Goal: Information Seeking & Learning: Learn about a topic

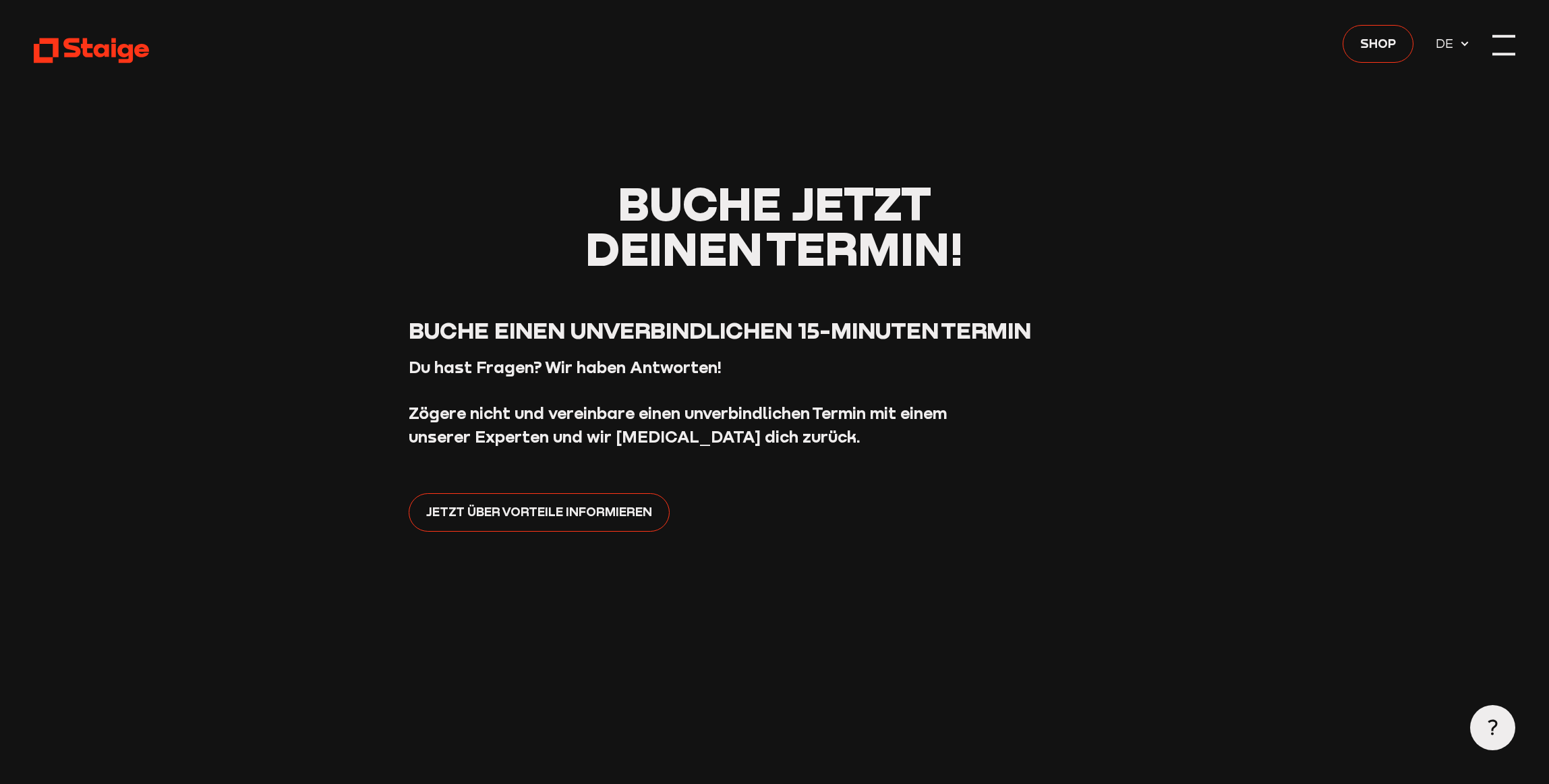
click at [1514, 48] on div at bounding box center [1504, 45] width 22 height 22
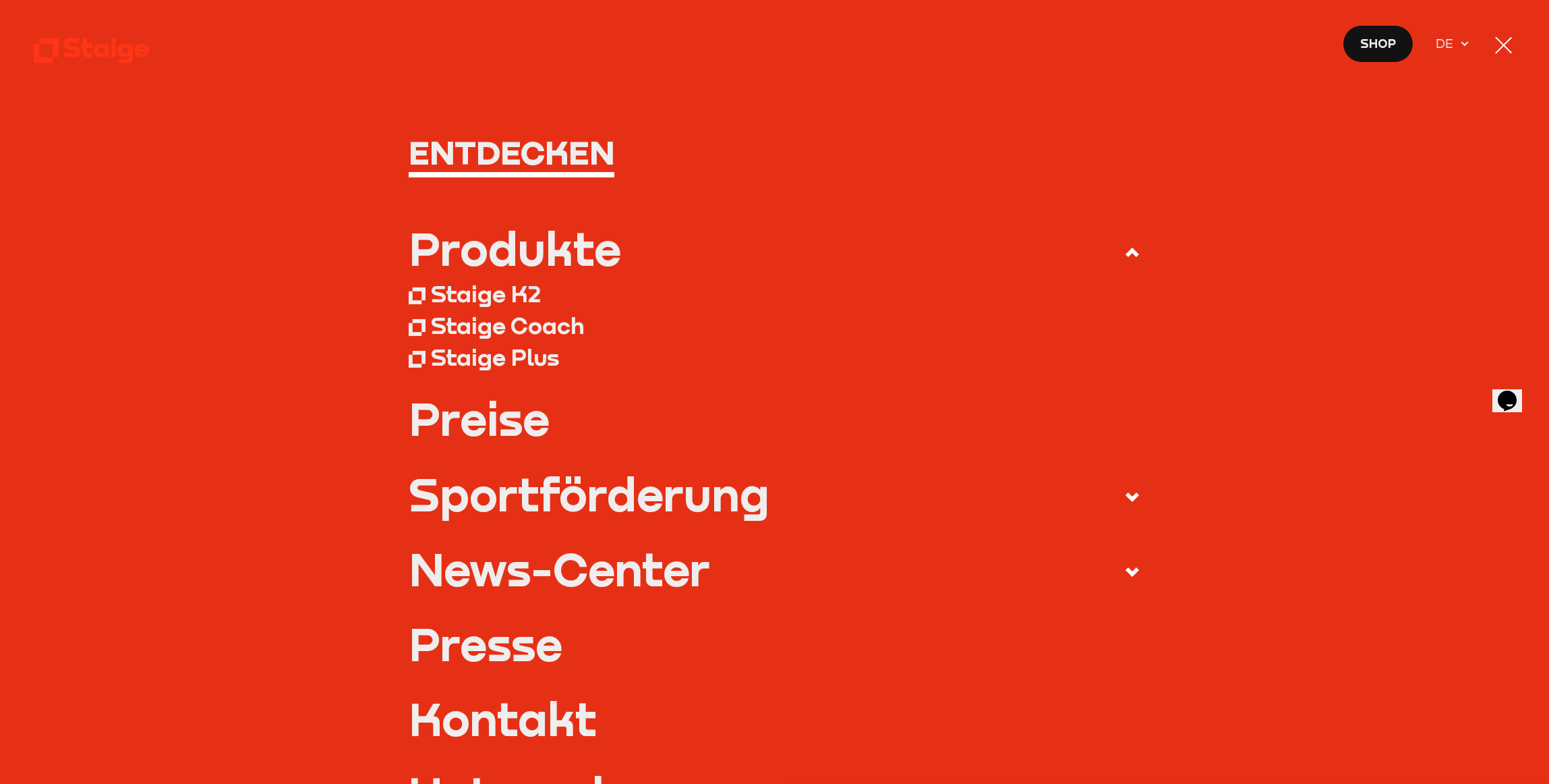
click at [521, 292] on div "Staige K2" at bounding box center [486, 294] width 110 height 28
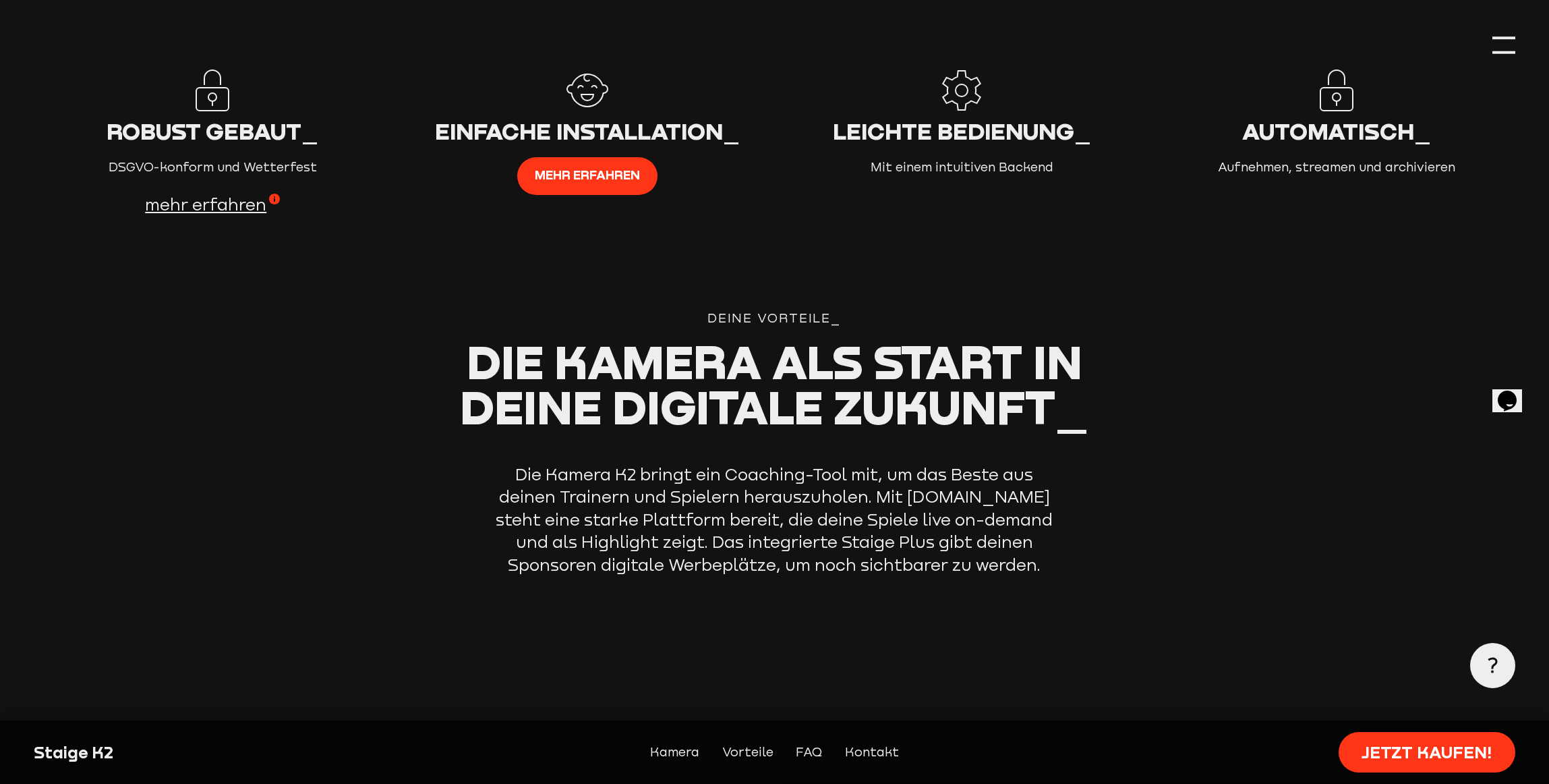
scroll to position [2467, 0]
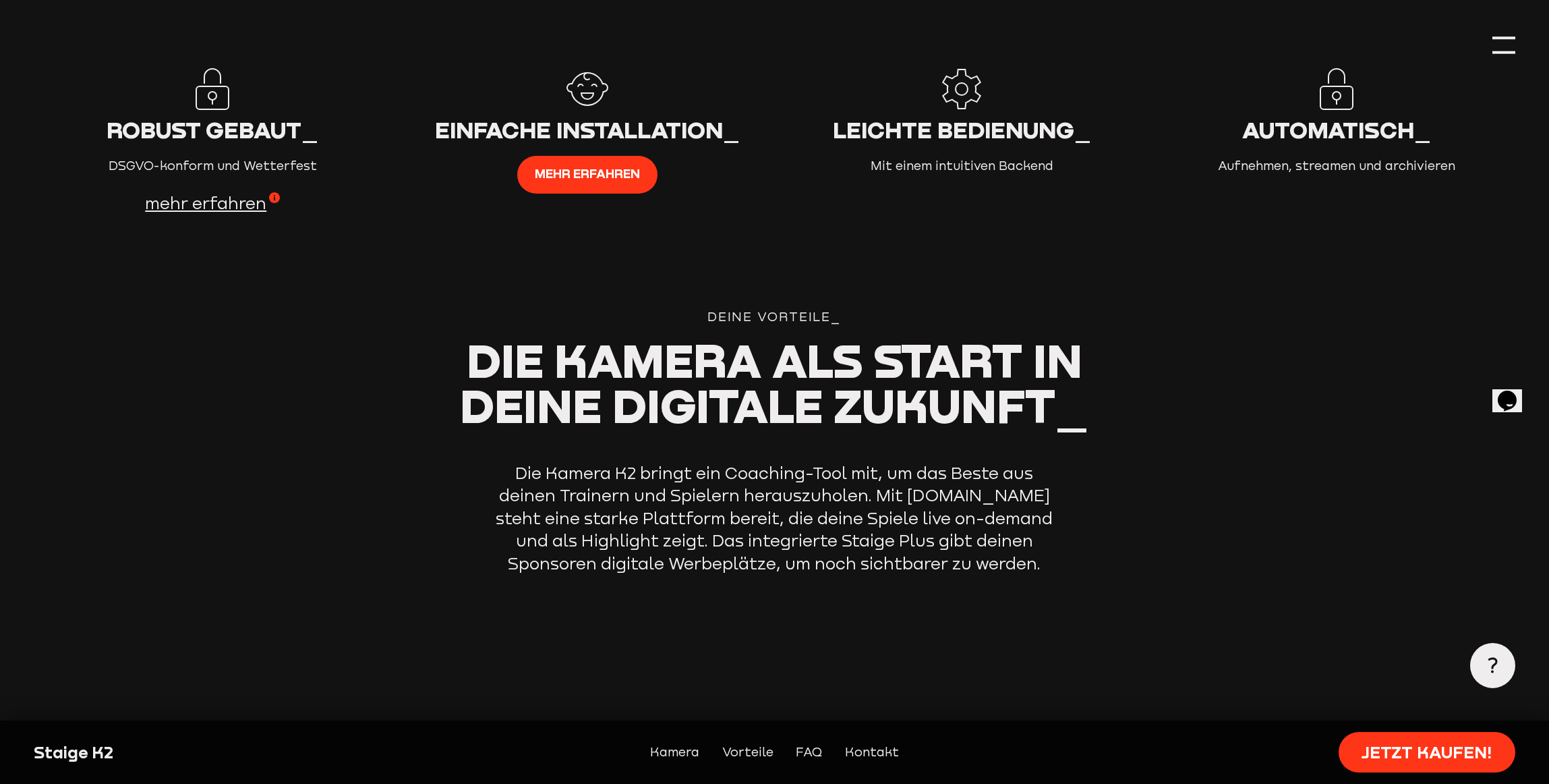
click at [274, 192] on span "mehr erfahren" at bounding box center [212, 203] width 135 height 22
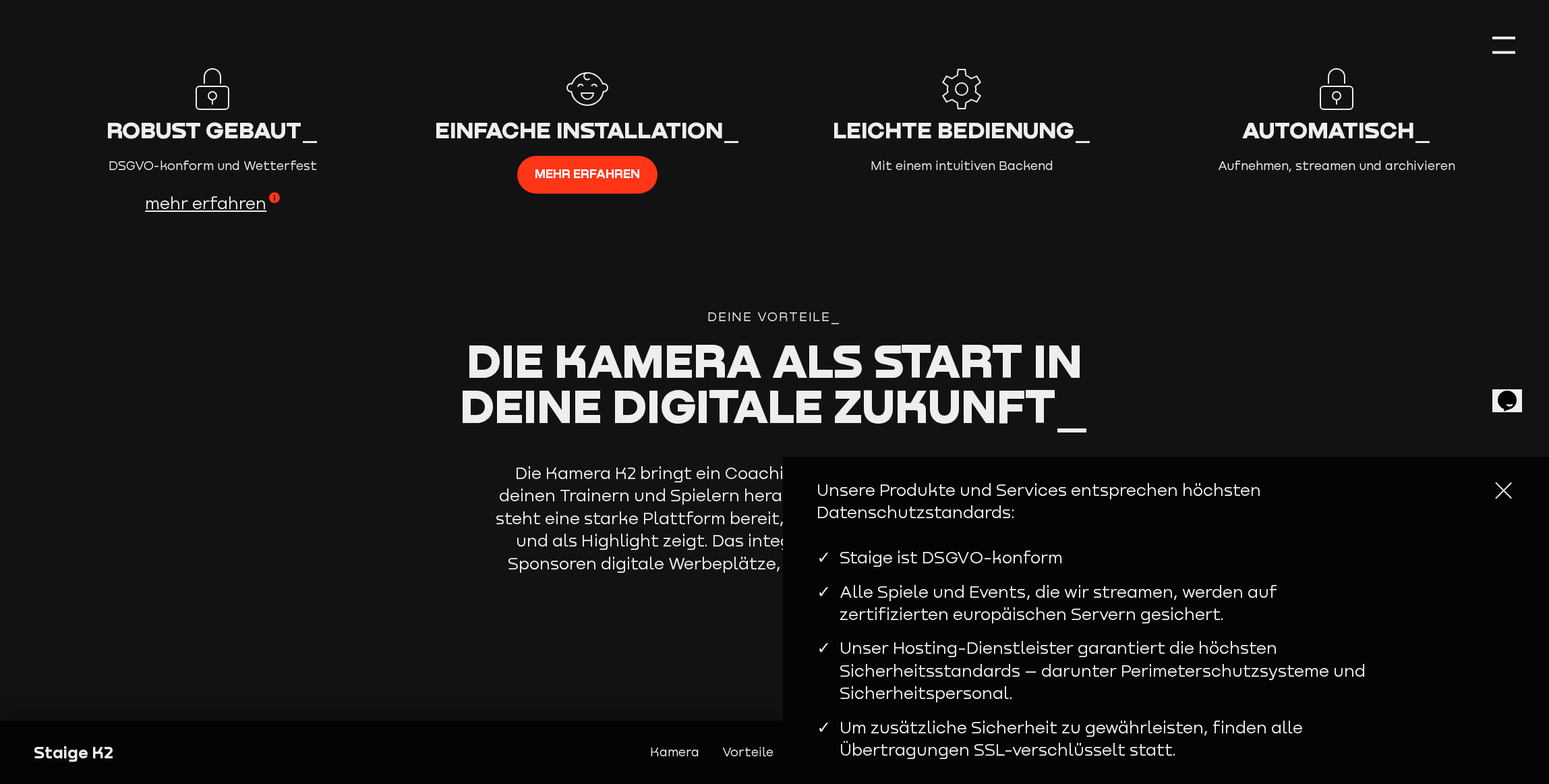
drag, startPoint x: 1349, startPoint y: 267, endPoint x: 1343, endPoint y: 295, distance: 28.6
click at [1346, 271] on section "Robust gebaut_ DSGVO-konform und Wetterfest mehr erfahren Einfache Installation…" at bounding box center [775, 186] width 1482 height 240
click at [1510, 495] on div at bounding box center [1504, 490] width 22 height 22
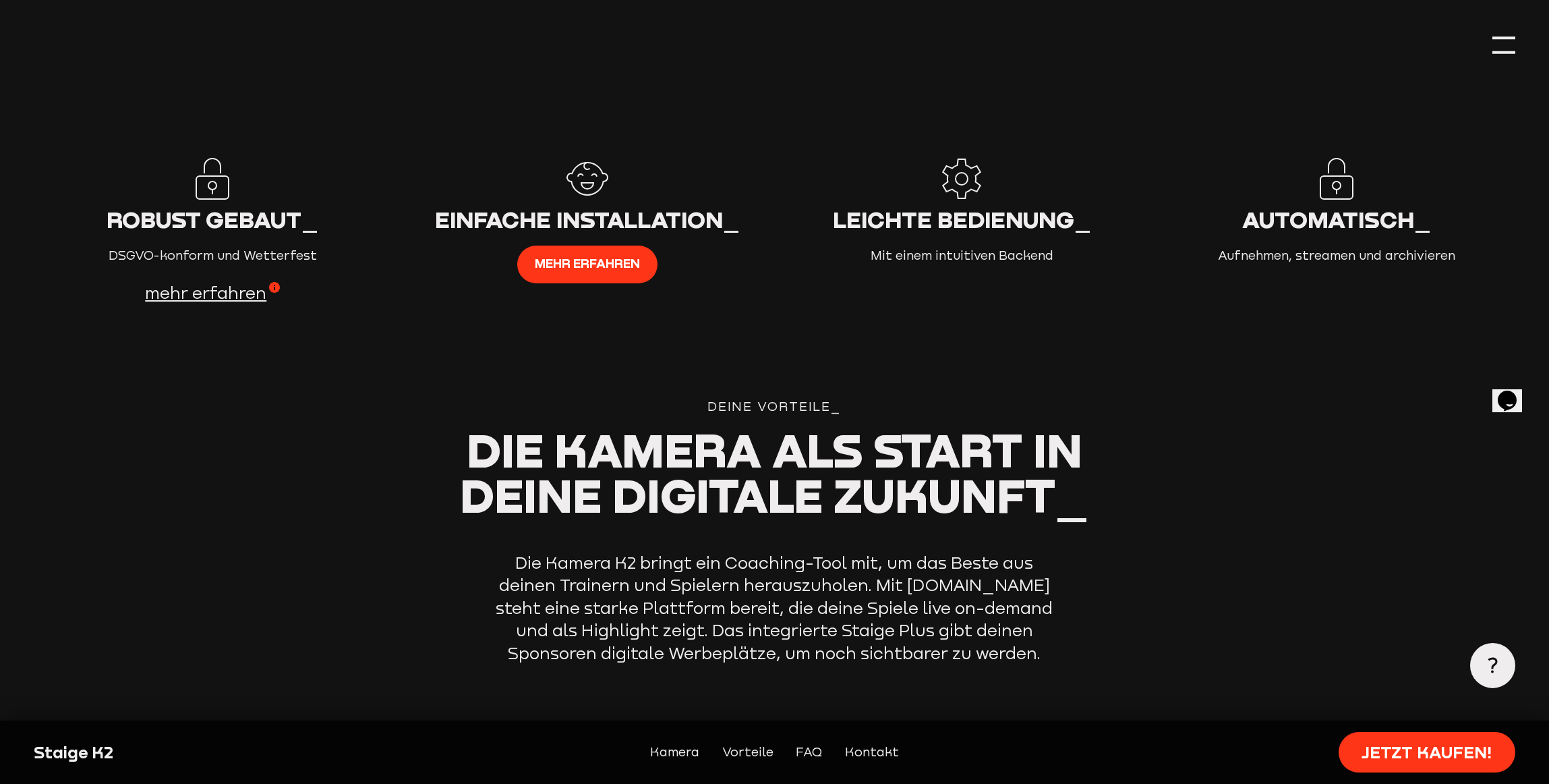
scroll to position [2376, 0]
click at [212, 284] on span "mehr erfahren" at bounding box center [212, 295] width 135 height 22
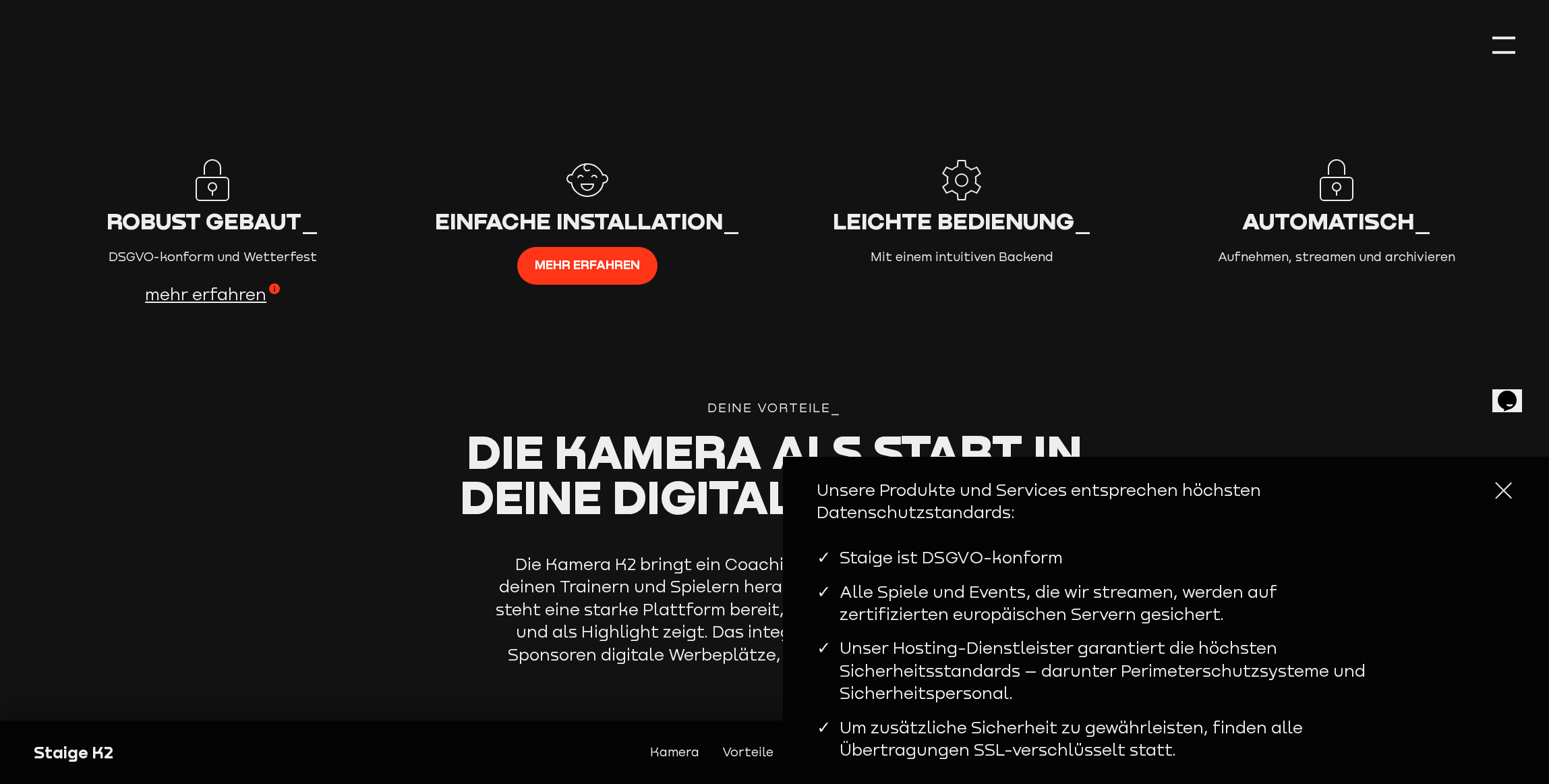
click at [1511, 400] on icon "Chat widget" at bounding box center [1508, 400] width 19 height 20
click at [1513, 398] on div "Close Chat This icon closes the chat window." at bounding box center [1505, 404] width 17 height 17
click at [1066, 367] on section "Robust gebaut_ DSGVO-konform und Wetterfest mehr erfahren Einfache Installation…" at bounding box center [775, 278] width 1482 height 240
click at [1501, 501] on div at bounding box center [1504, 490] width 22 height 22
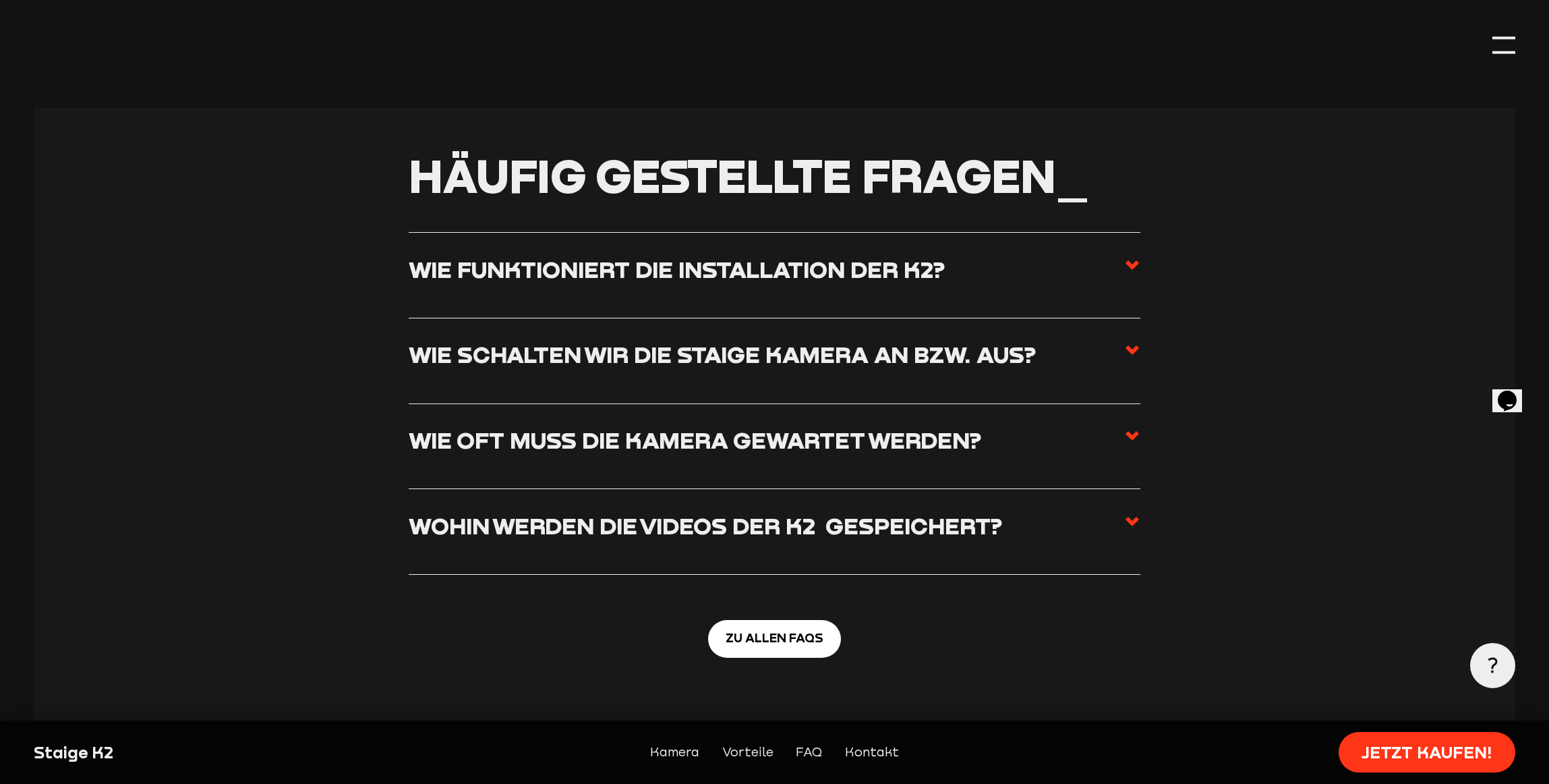
scroll to position [5473, 0]
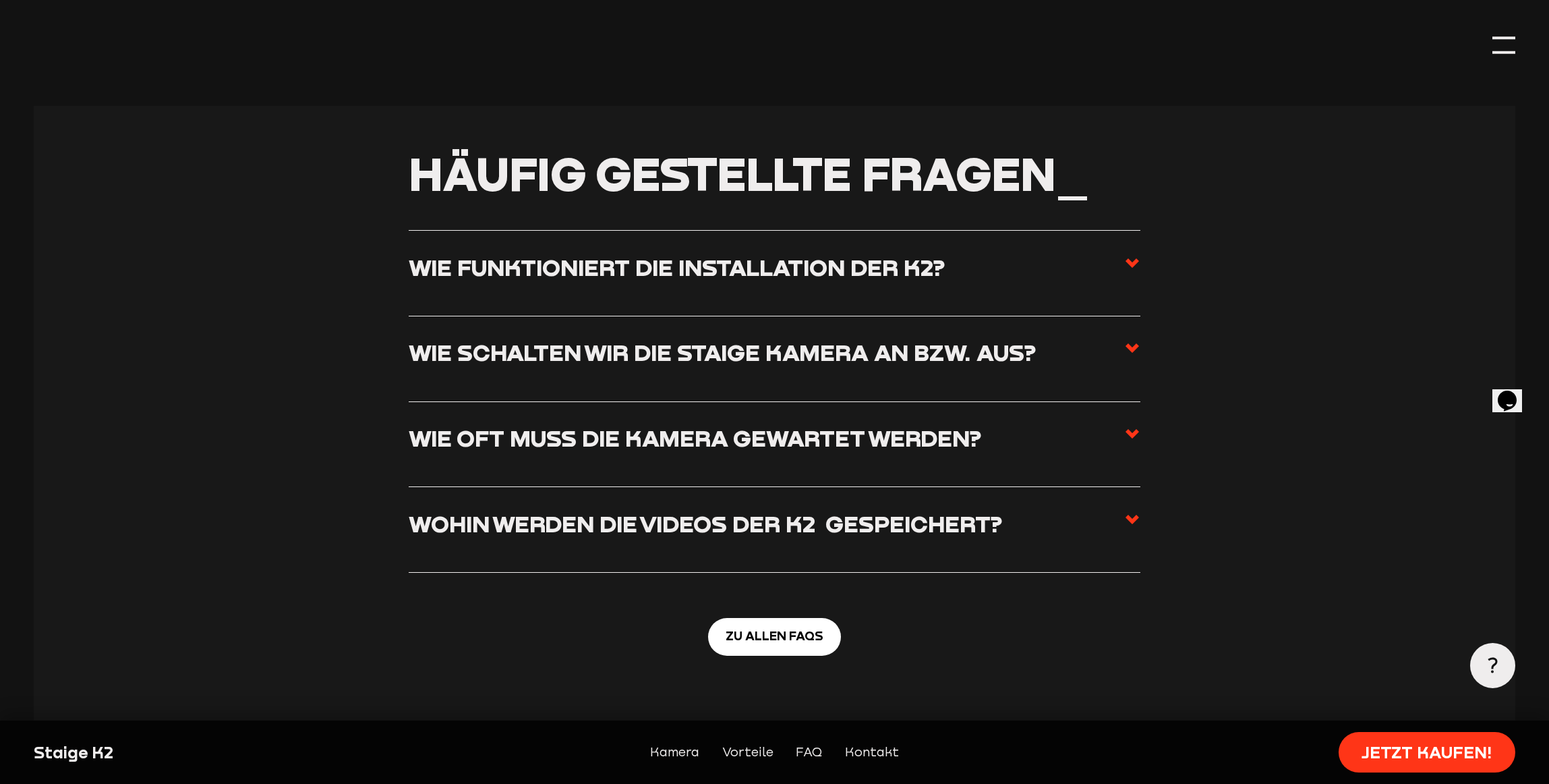
click at [1135, 343] on use at bounding box center [1132, 348] width 14 height 9
click at [0, 0] on input "Wie schalten wir die Staige Kamera an bzw. aus?" at bounding box center [0, 0] width 0 height 0
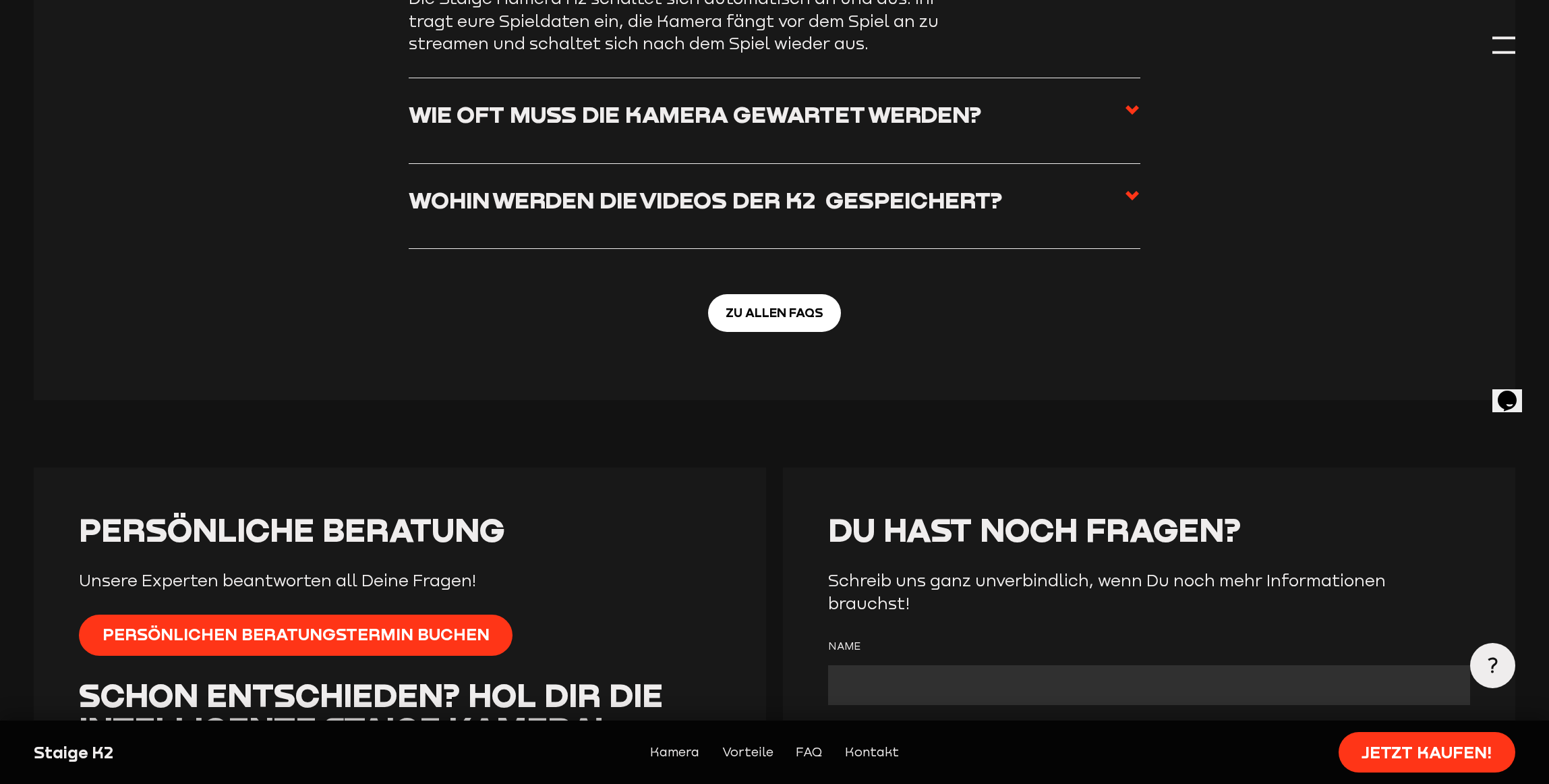
scroll to position [5862, 0]
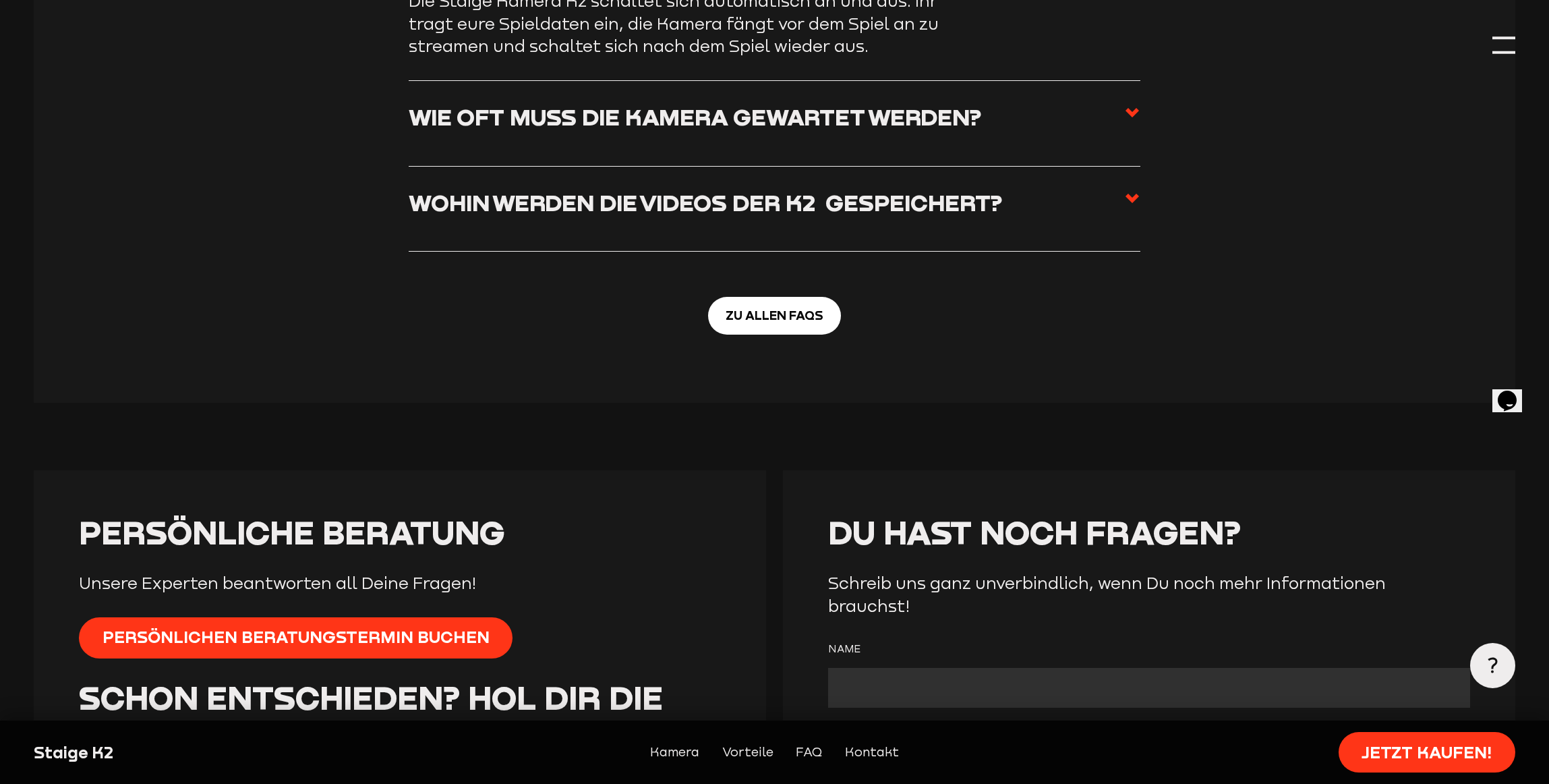
click at [1139, 190] on icon at bounding box center [1133, 198] width 17 height 17
click at [0, 0] on input "Wohin werden die Videos der K2  gespeichert?" at bounding box center [0, 0] width 0 height 0
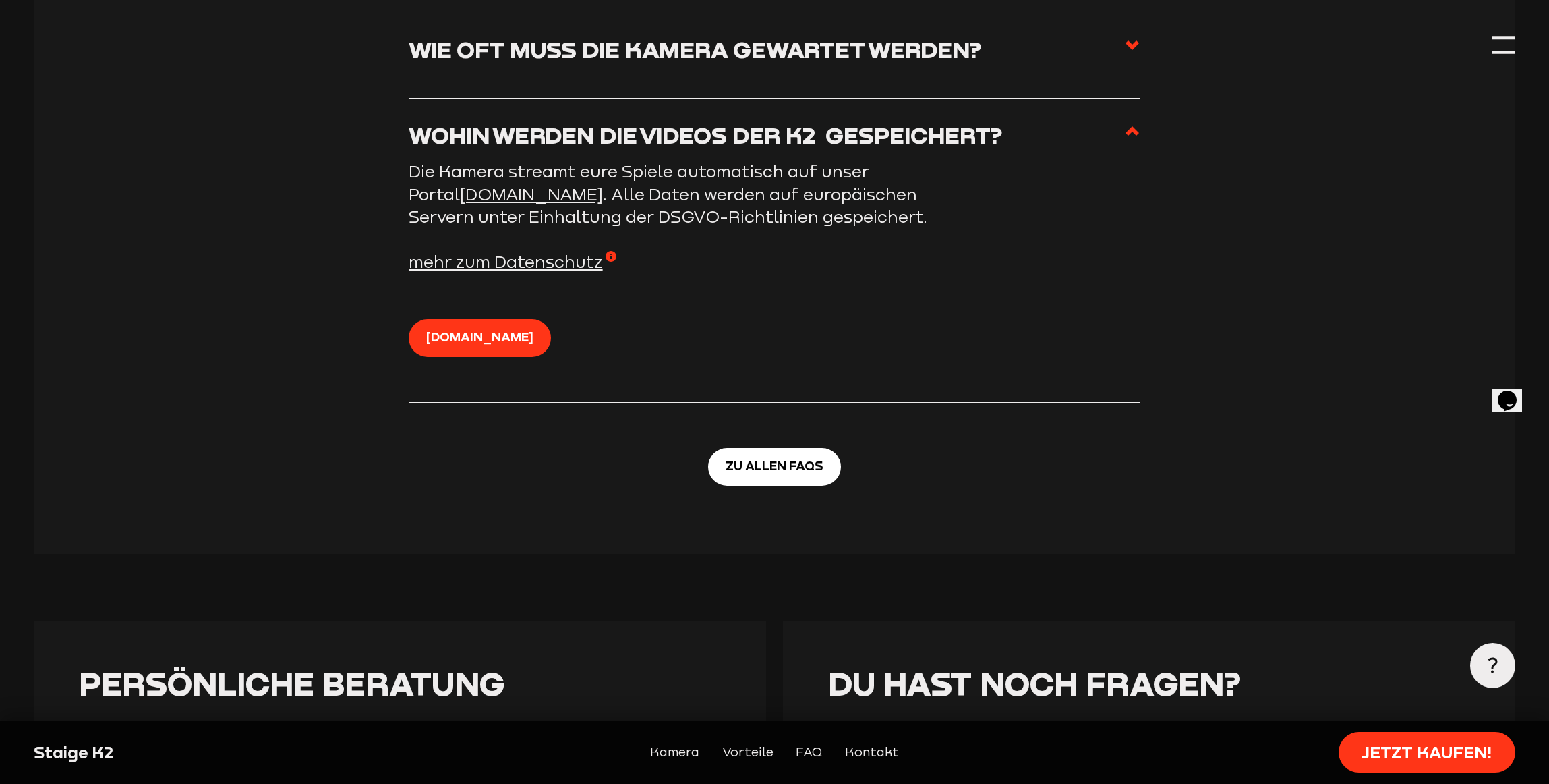
click at [542, 251] on span "mehr zum Datenschutz" at bounding box center [512, 262] width 208 height 22
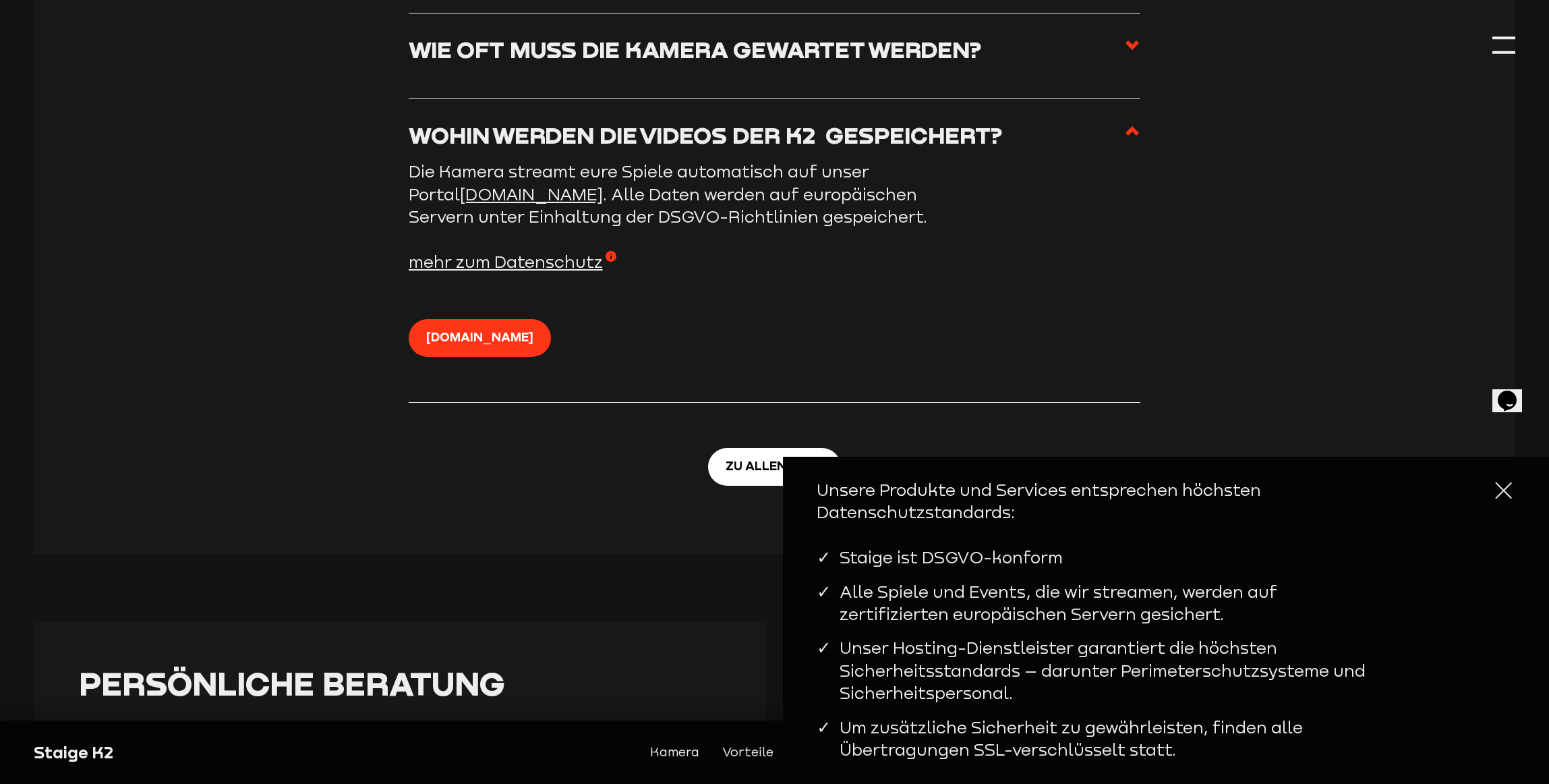
click at [1506, 498] on div at bounding box center [1504, 490] width 22 height 22
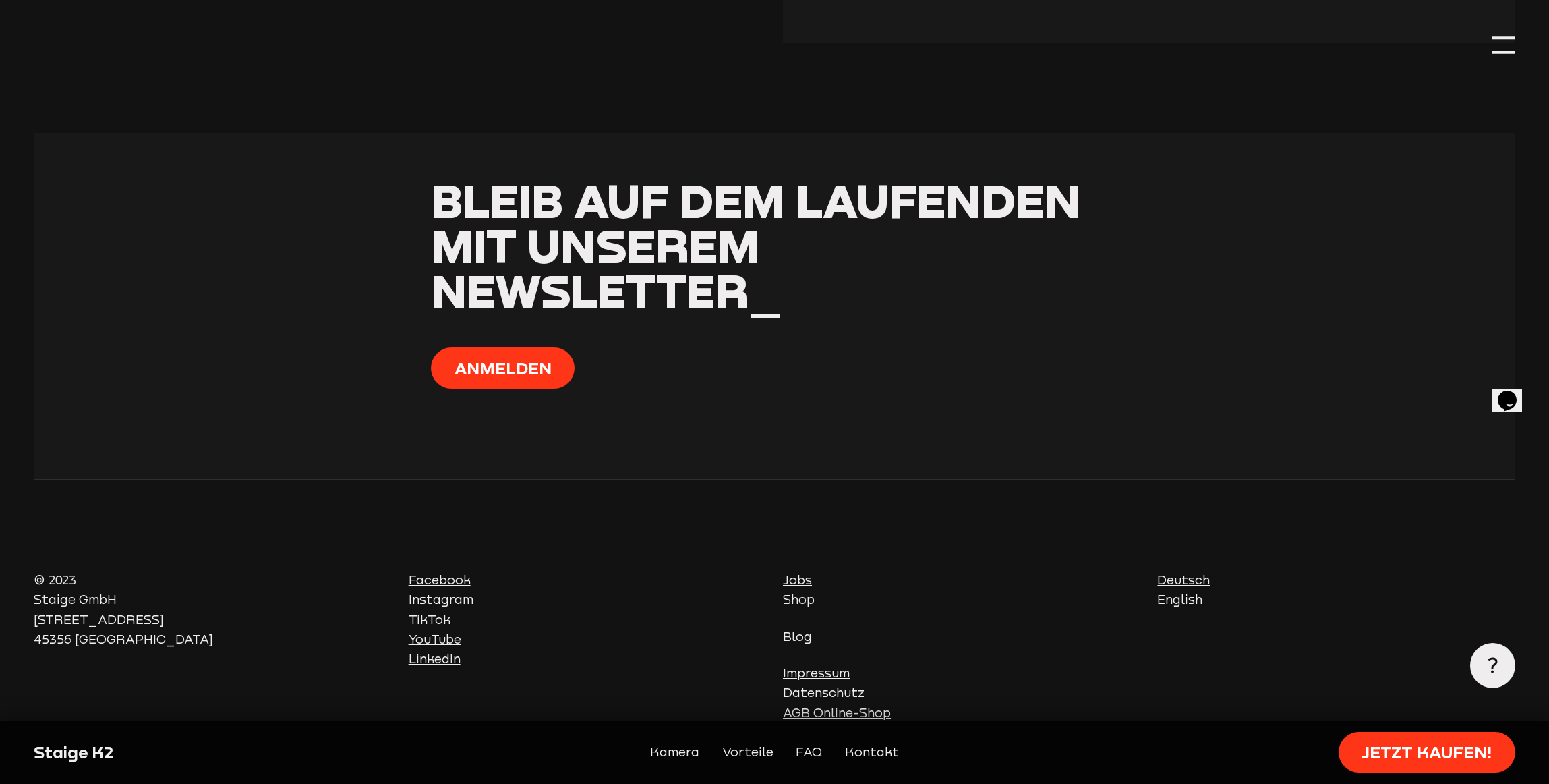
scroll to position [7146, 0]
click at [836, 686] on link "Datenschutz" at bounding box center [824, 692] width 82 height 14
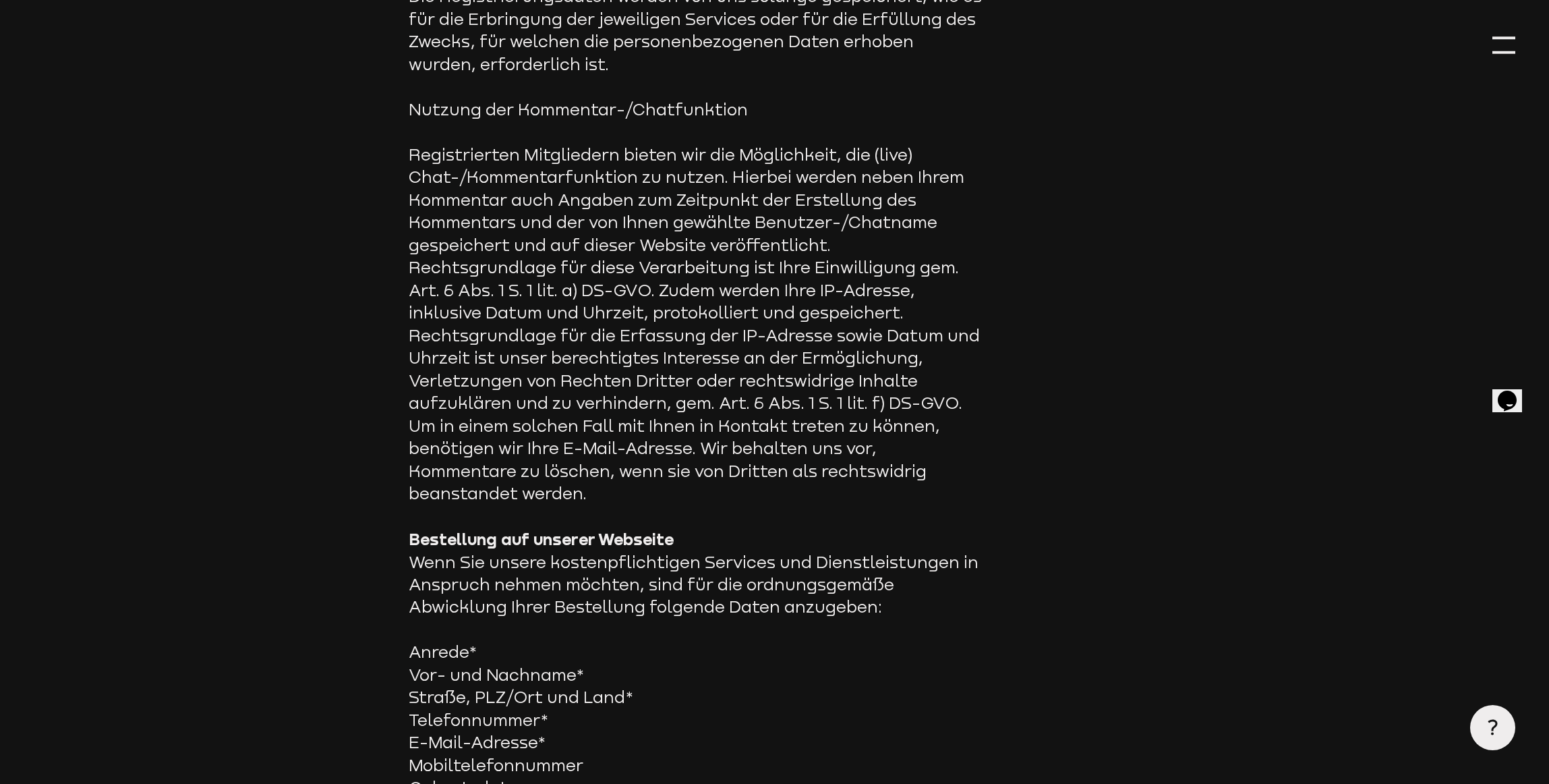
scroll to position [2710, 0]
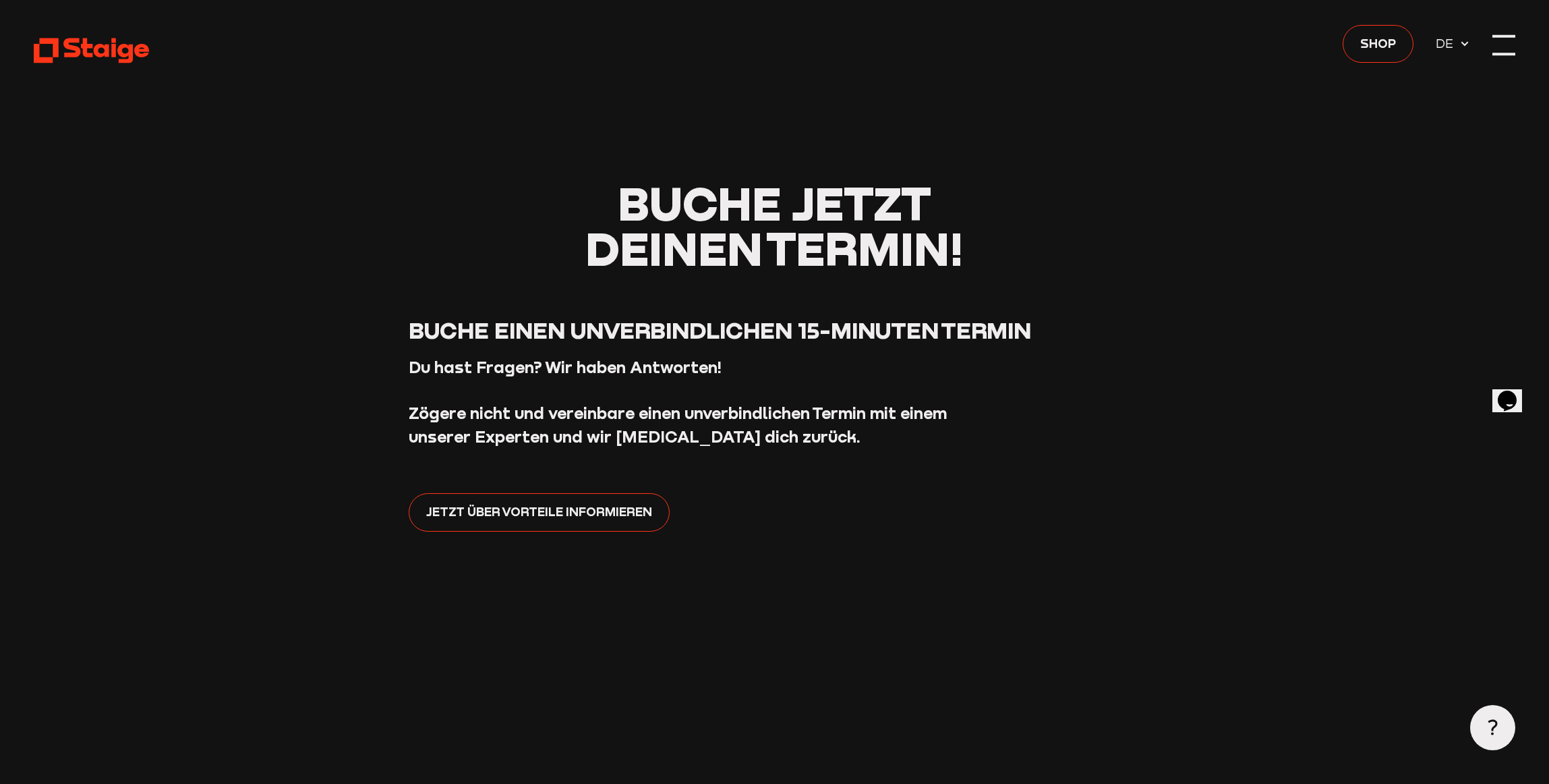
click at [1514, 50] on div at bounding box center [1504, 45] width 22 height 22
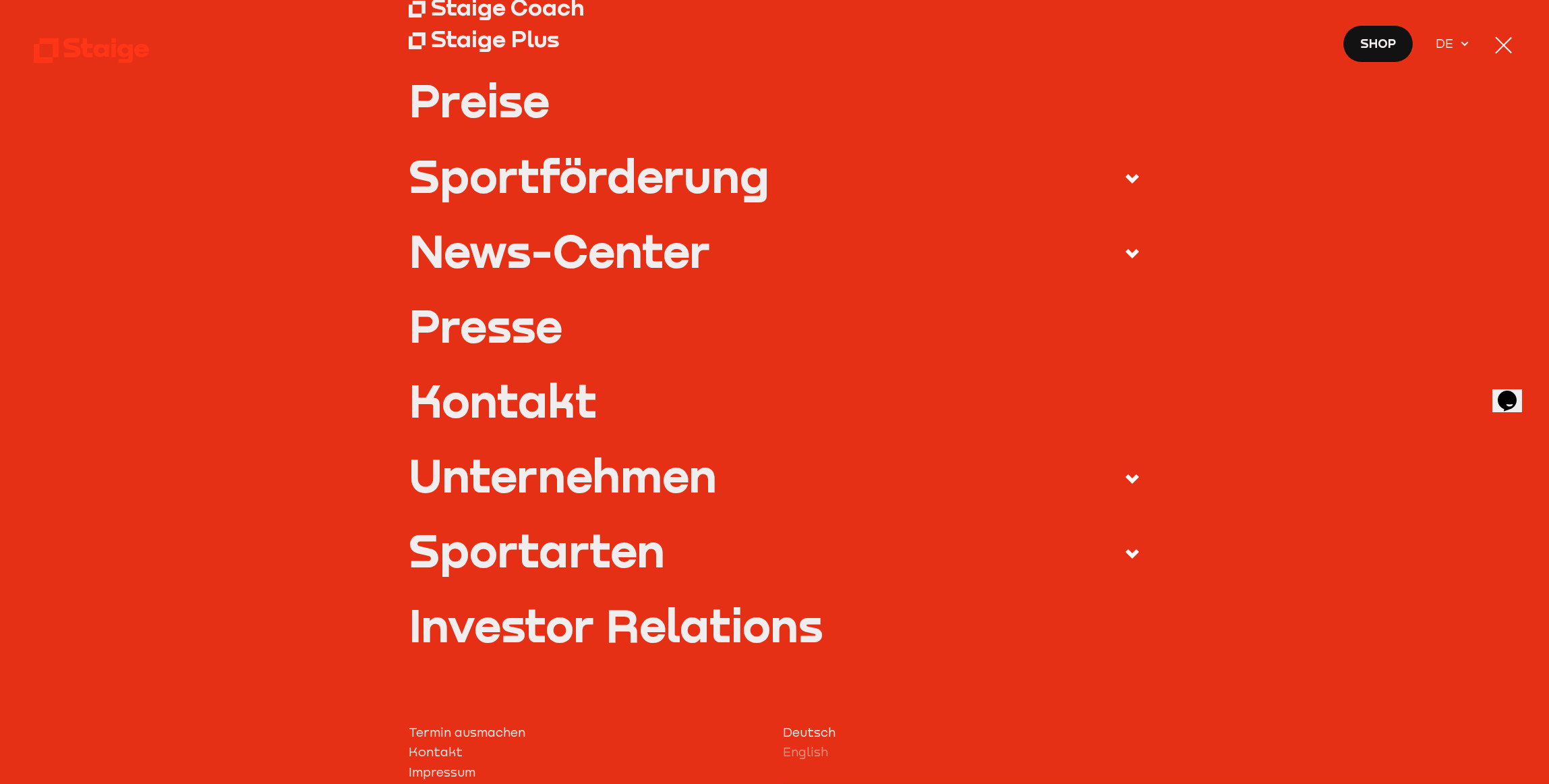
scroll to position [362, 0]
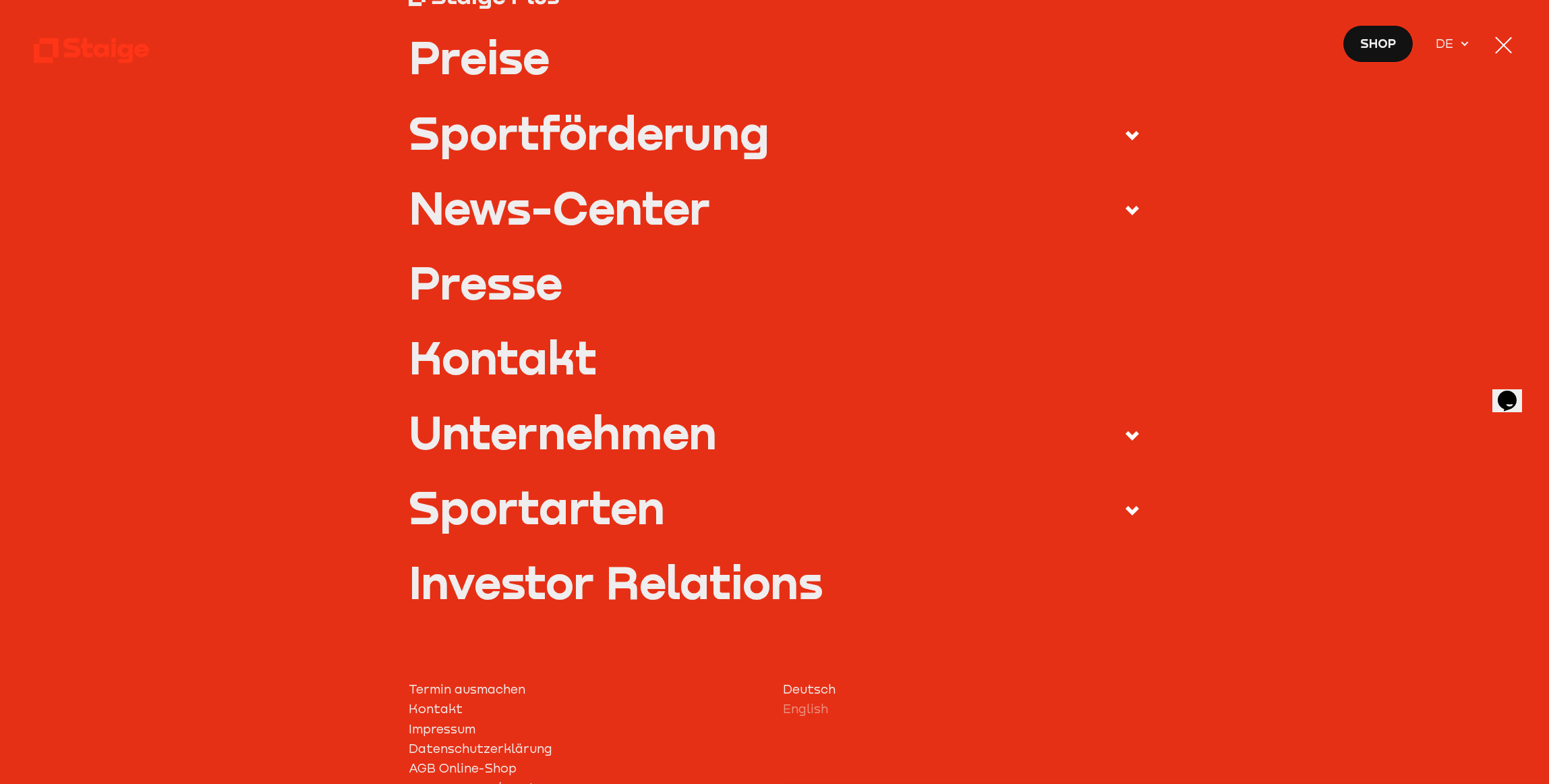
click at [540, 287] on link "Presse" at bounding box center [775, 282] width 733 height 45
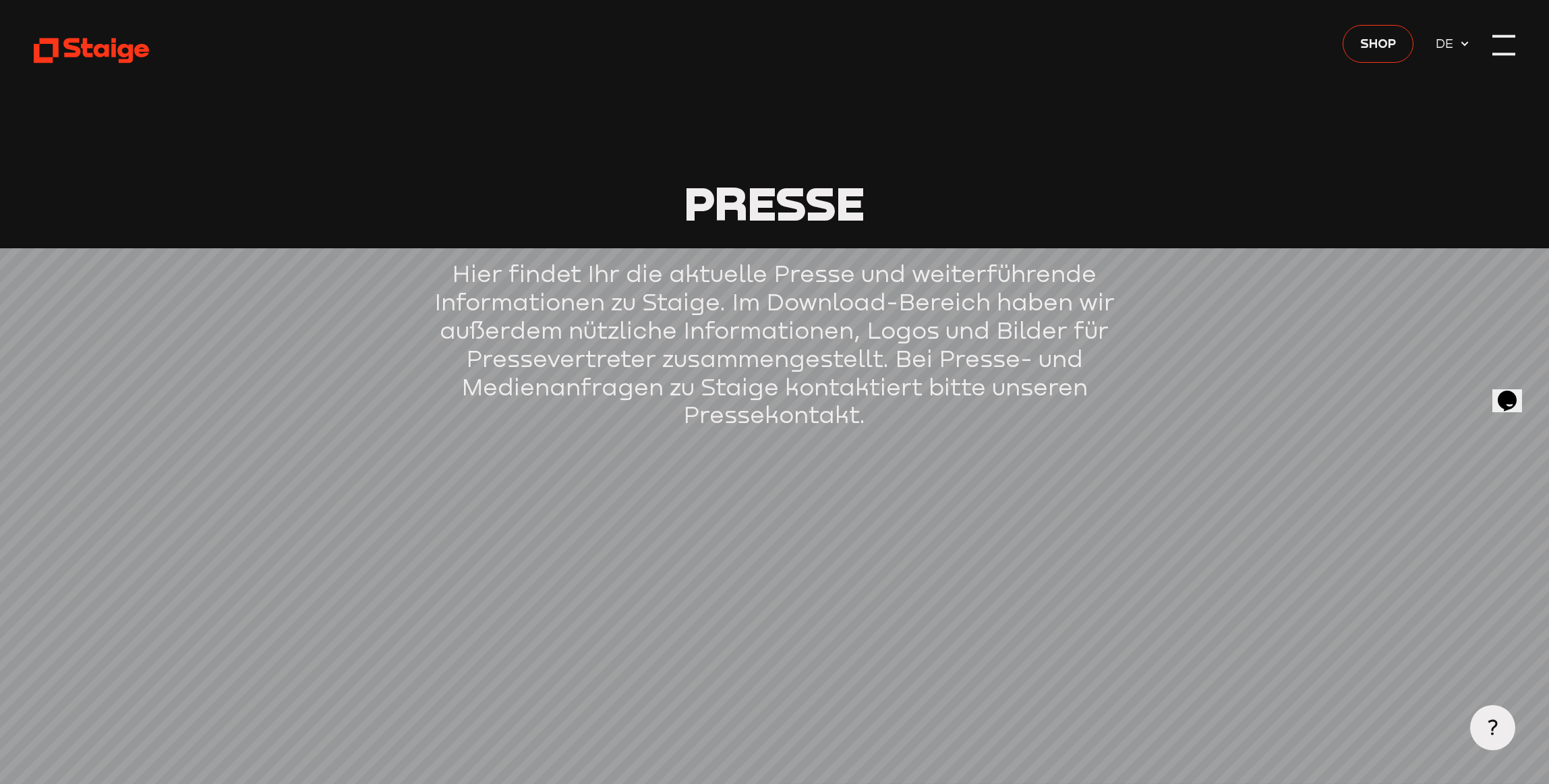
click at [1514, 47] on div at bounding box center [1504, 45] width 22 height 22
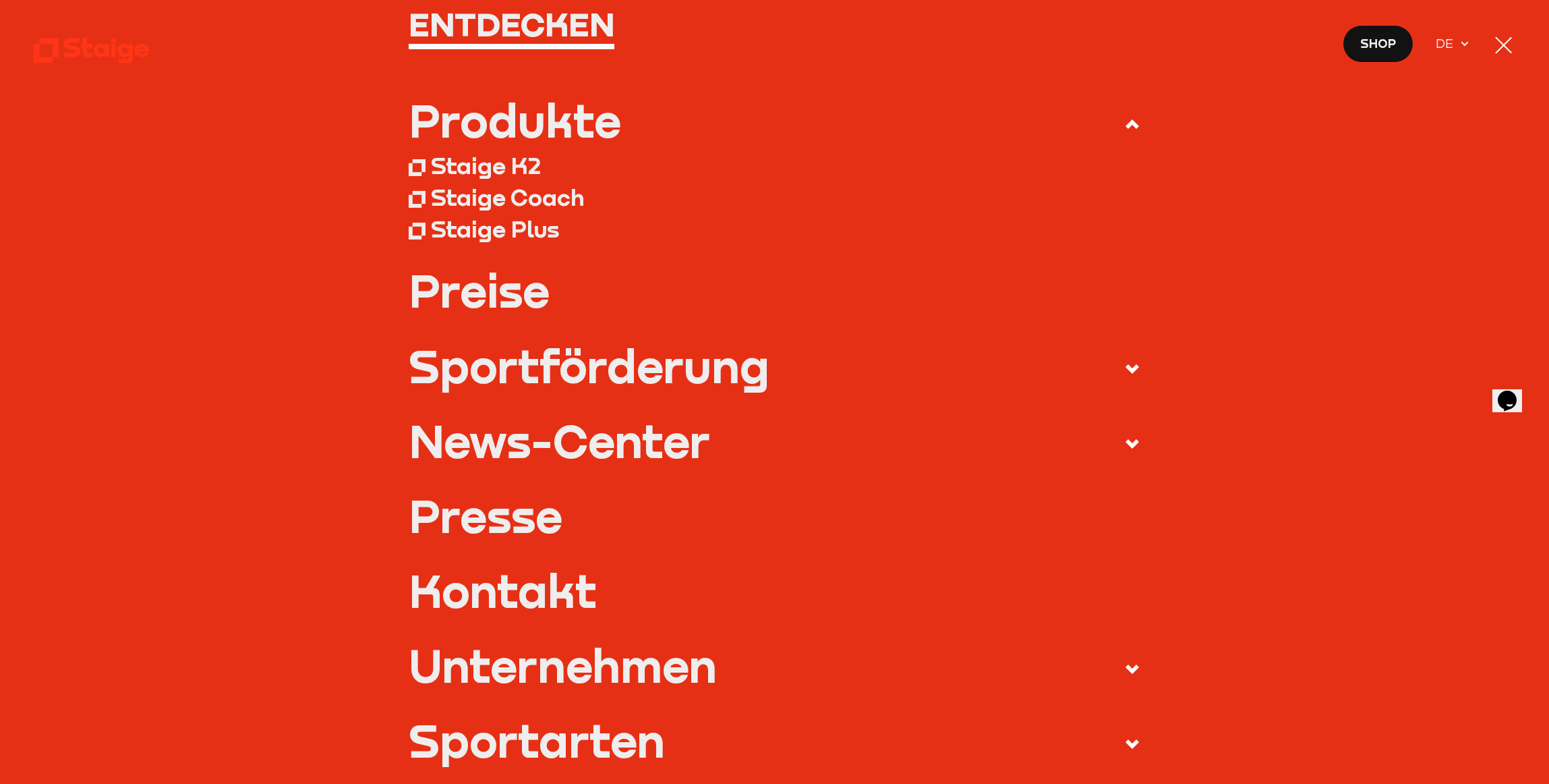
scroll to position [137, 0]
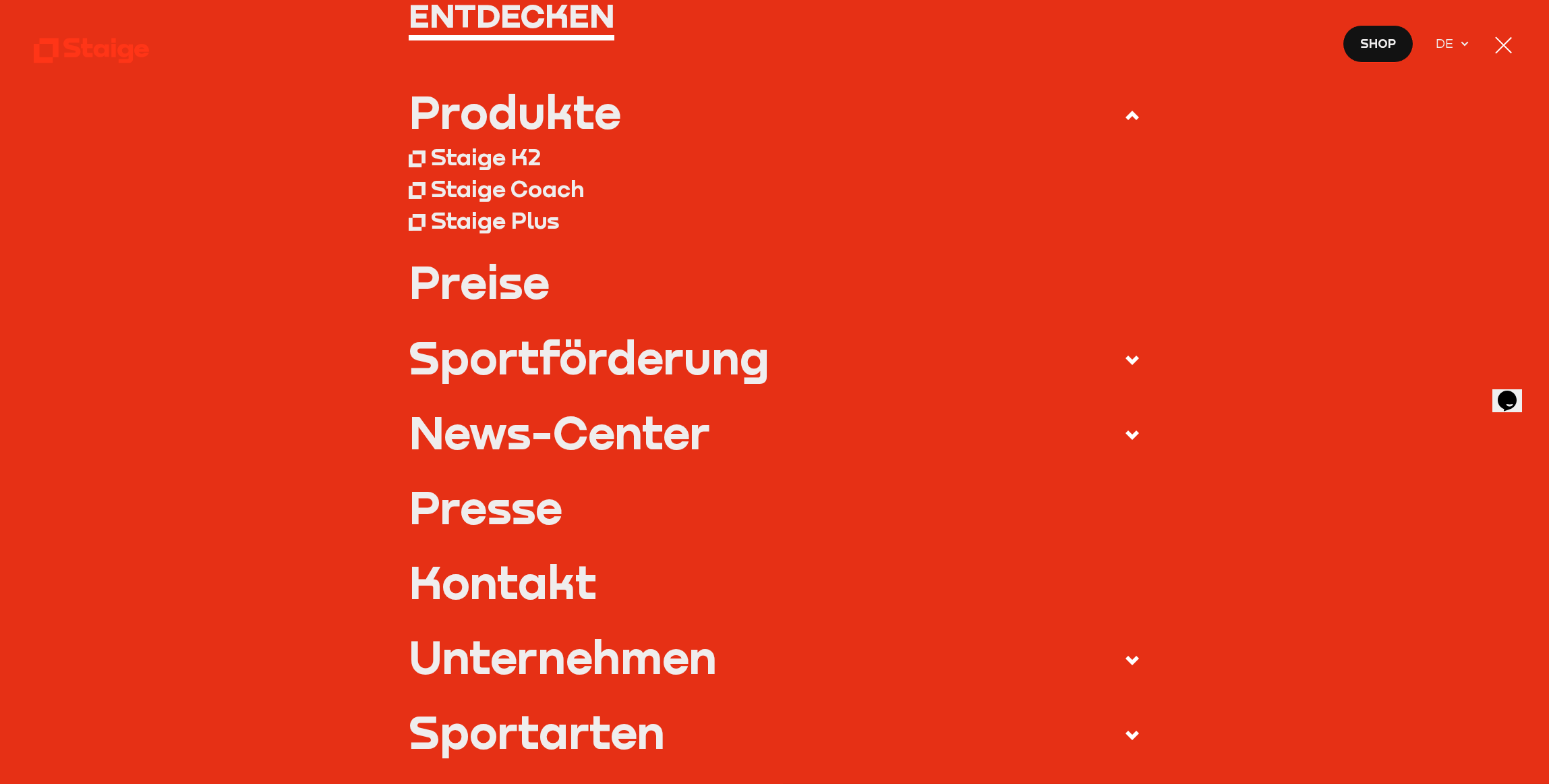
click at [652, 434] on div "News-Center" at bounding box center [559, 431] width 301 height 45
click at [0, 0] on input "News-Center" at bounding box center [0, 0] width 0 height 0
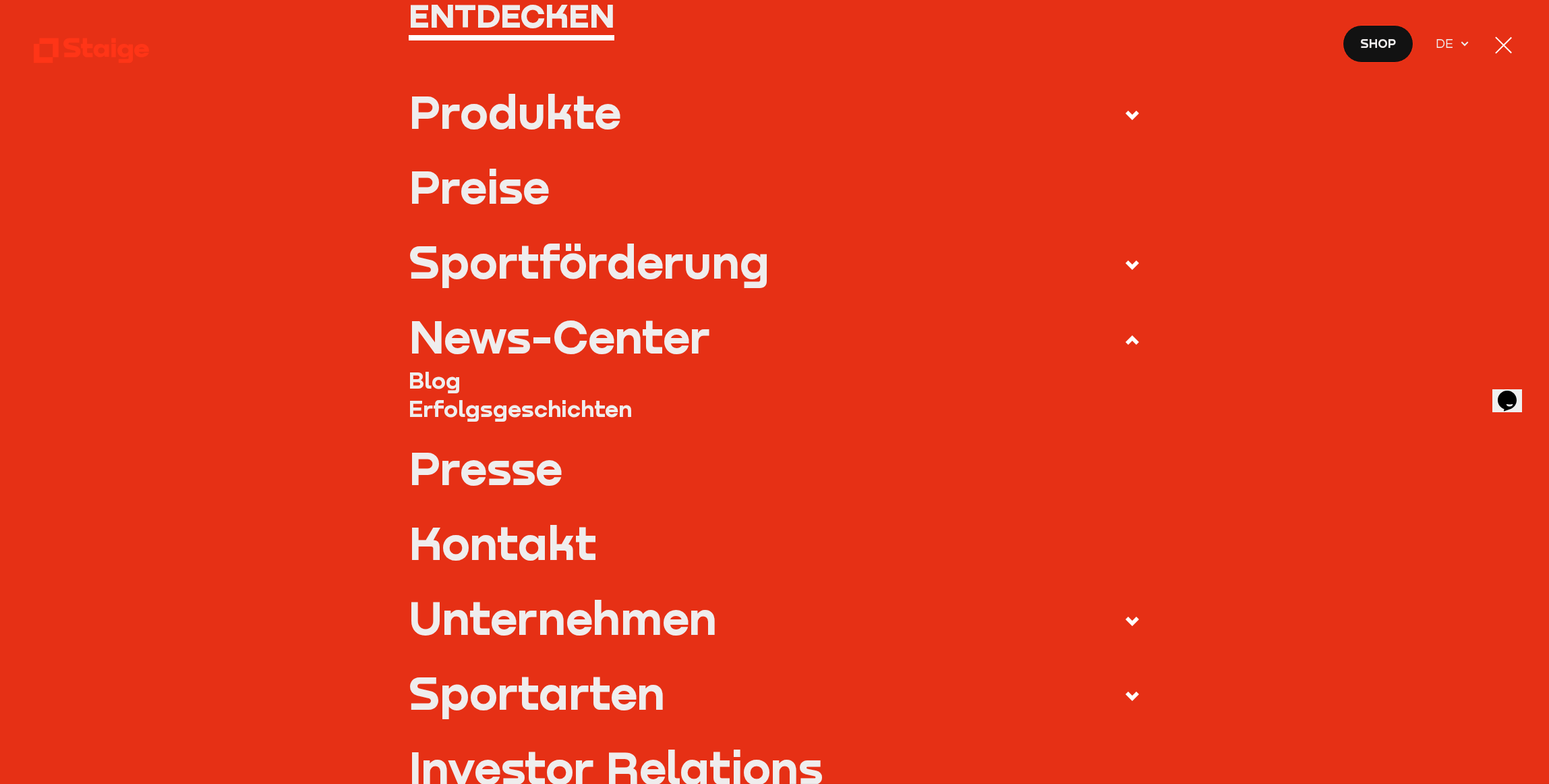
click at [498, 405] on link "Erfolgsgeschichten" at bounding box center [775, 409] width 733 height 28
